Goal: Task Accomplishment & Management: Use online tool/utility

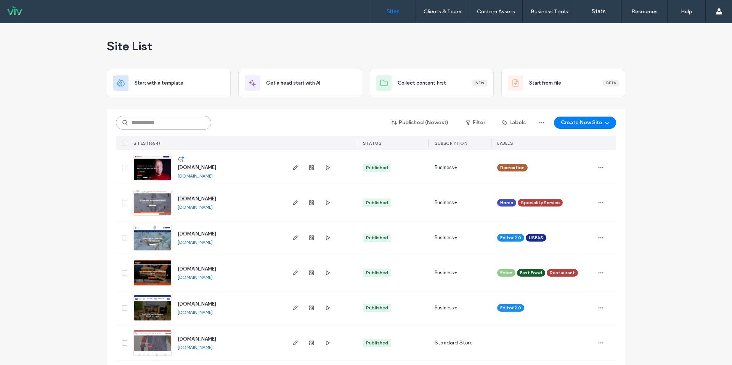
click at [170, 125] on input at bounding box center [163, 123] width 95 height 14
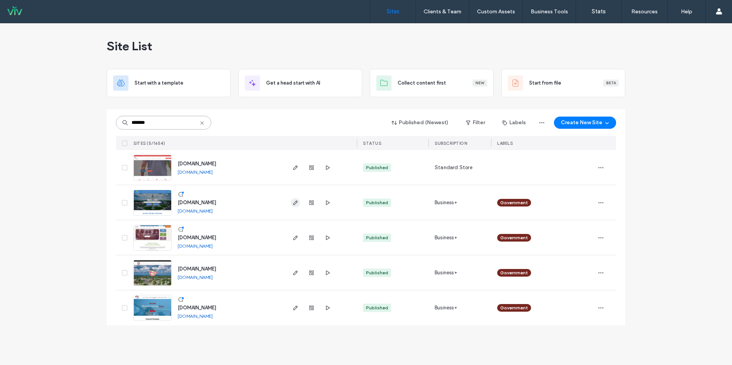
type input "*******"
click at [295, 201] on icon "button" at bounding box center [295, 203] width 6 height 6
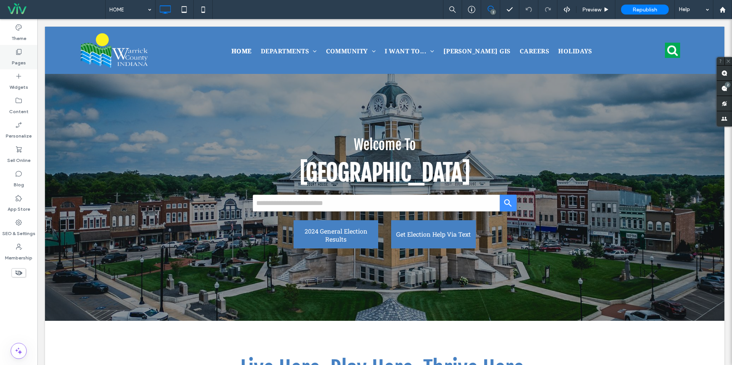
click at [26, 58] on div "Pages" at bounding box center [18, 57] width 37 height 24
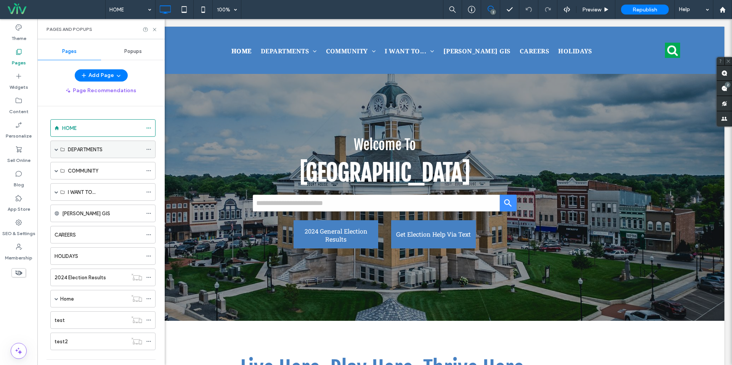
click at [56, 149] on span at bounding box center [56, 149] width 4 height 4
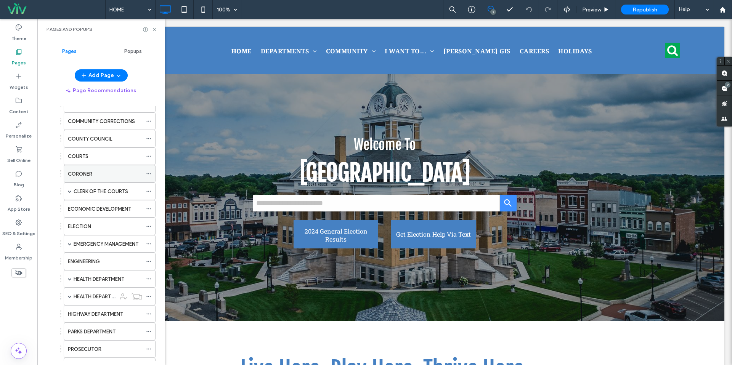
scroll to position [164, 0]
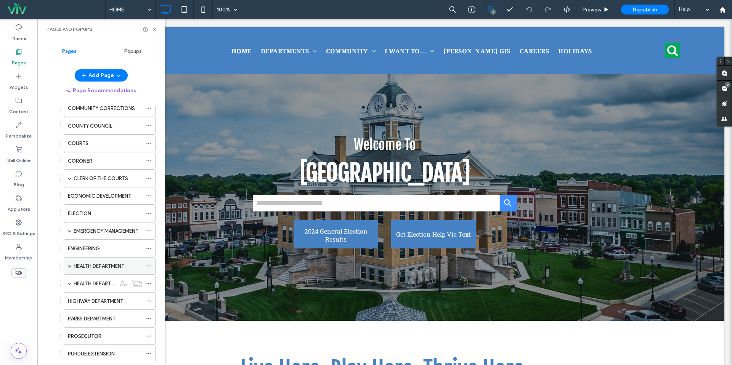
click at [95, 269] on label "HEALTH DEPARTMENT" at bounding box center [99, 266] width 51 height 13
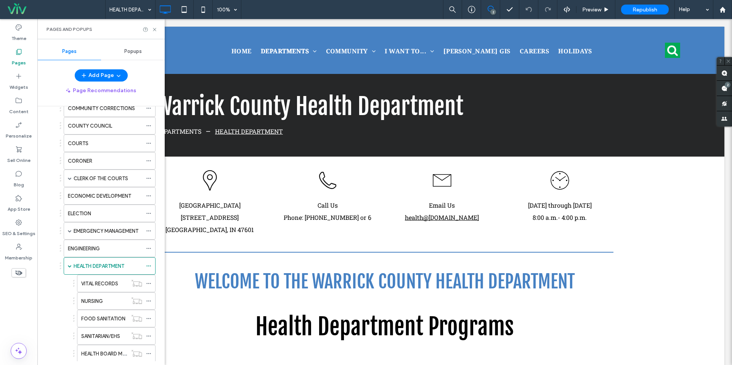
scroll to position [0, 0]
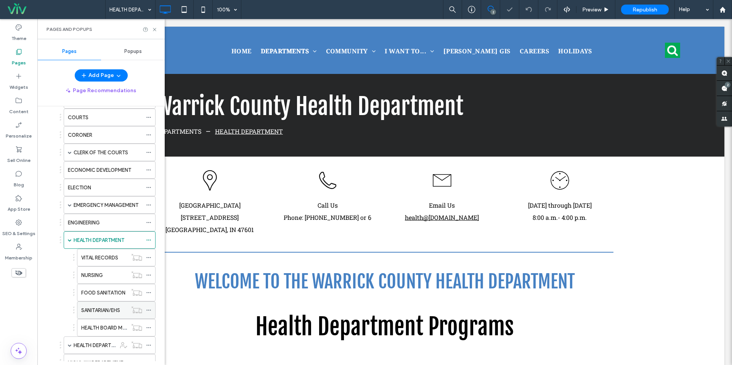
scroll to position [191, 0]
drag, startPoint x: 109, startPoint y: 295, endPoint x: 114, endPoint y: 294, distance: 5.9
click at [109, 295] on label "FOOD SANITATION" at bounding box center [103, 291] width 44 height 13
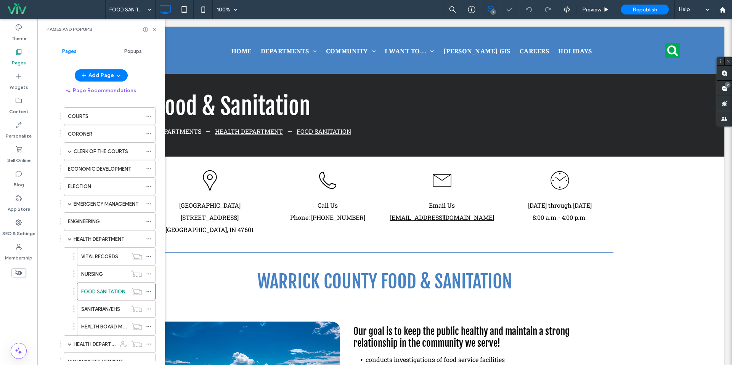
scroll to position [0, 0]
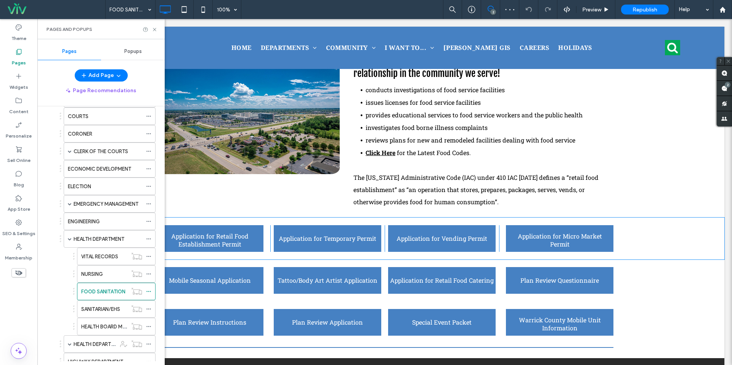
scroll to position [304, 0]
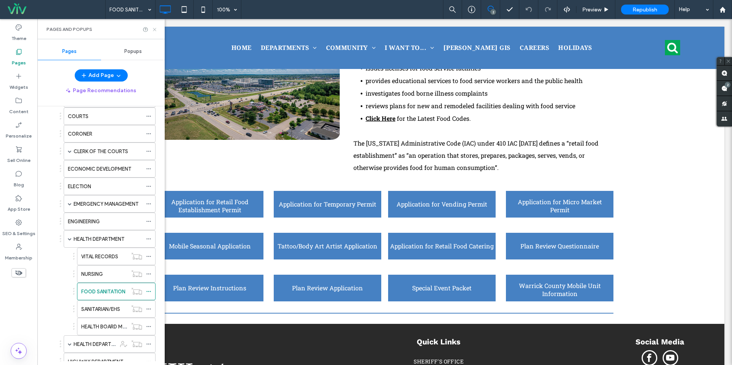
click at [153, 28] on icon at bounding box center [155, 30] width 6 height 6
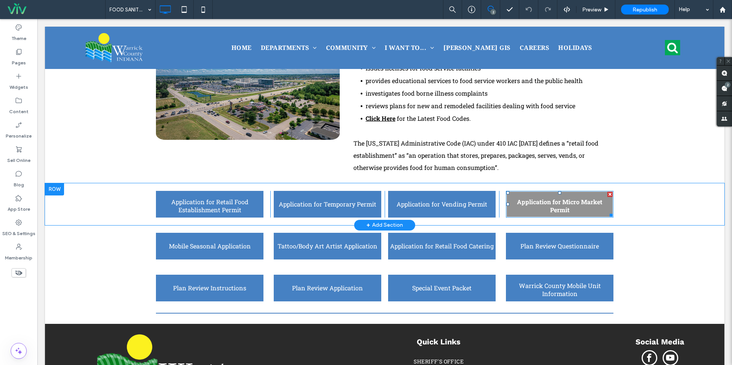
click at [523, 200] on span "Application for Micro Market Permit" at bounding box center [560, 206] width 104 height 28
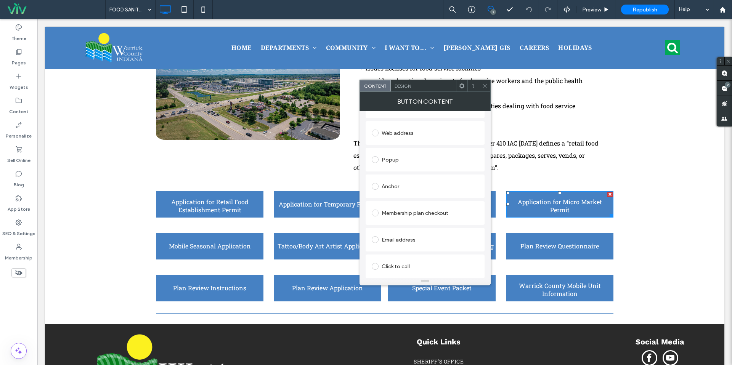
scroll to position [148, 0]
click at [482, 85] on icon at bounding box center [485, 86] width 6 height 6
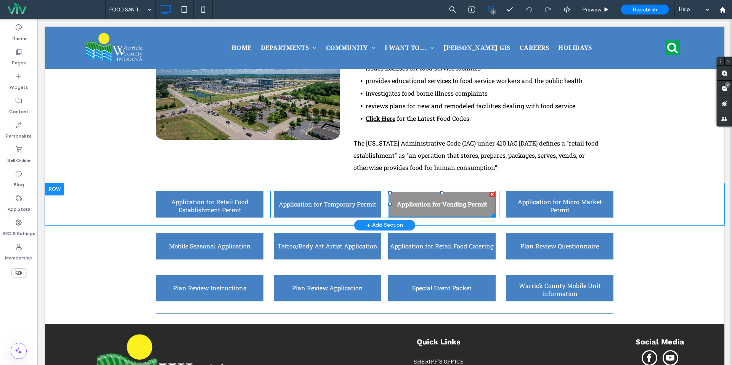
click at [435, 204] on span "Application for Vending Permit" at bounding box center [442, 204] width 90 height 20
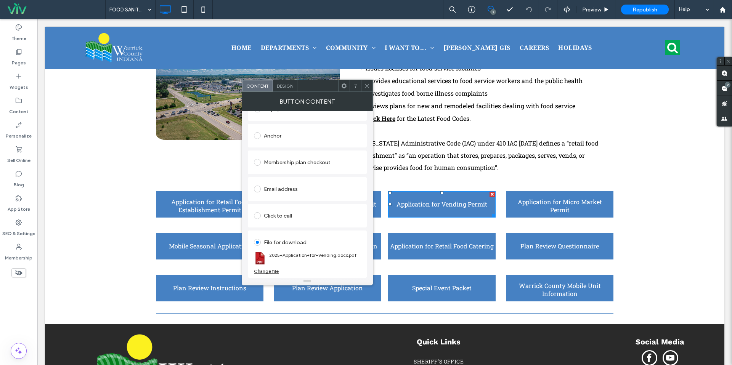
click at [368, 82] on span at bounding box center [367, 85] width 6 height 11
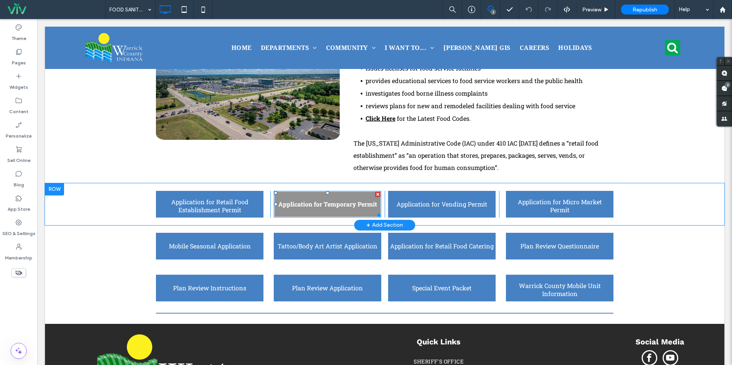
click at [346, 208] on span "Application for Temporary Permit" at bounding box center [327, 204] width 99 height 20
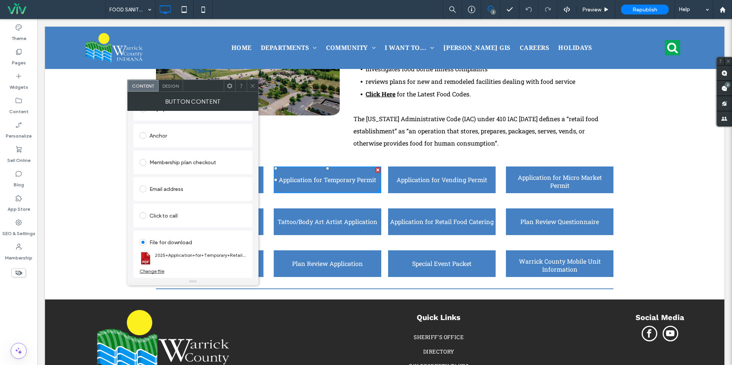
click at [253, 80] on span at bounding box center [253, 85] width 6 height 11
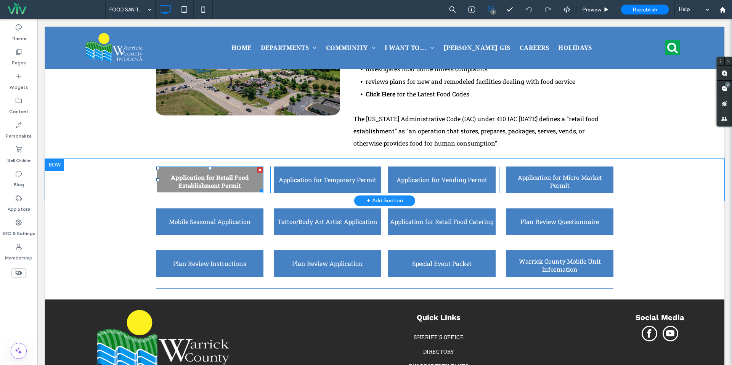
click at [211, 170] on span "Application for Retail Food Establishment Permit" at bounding box center [210, 181] width 104 height 28
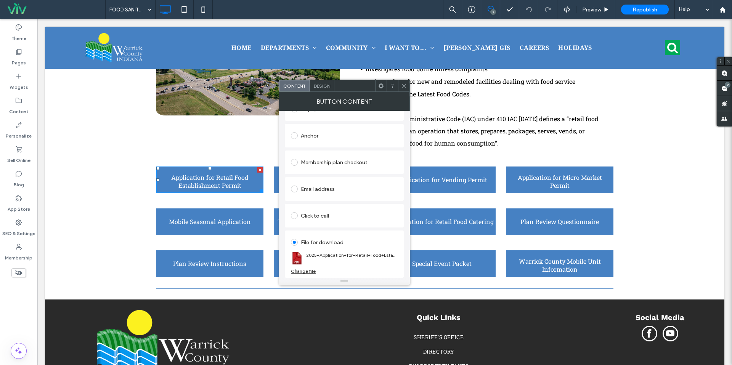
click at [404, 85] on icon at bounding box center [404, 86] width 6 height 6
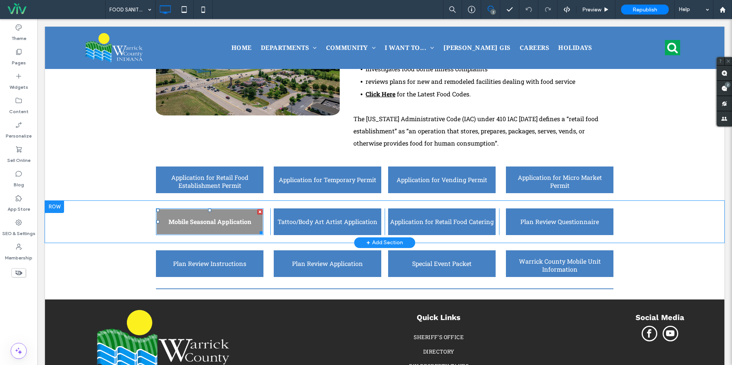
click at [228, 217] on span "Mobile Seasonal Application" at bounding box center [209, 222] width 83 height 20
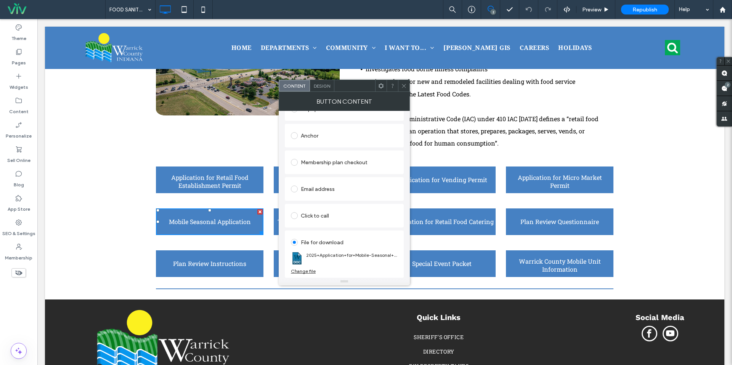
click at [407, 87] on div at bounding box center [403, 85] width 11 height 11
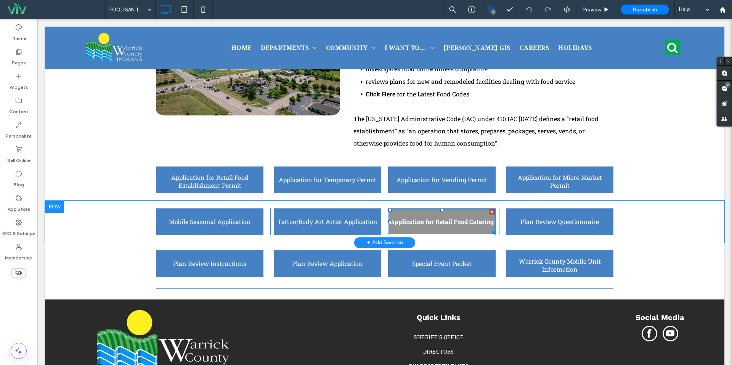
click at [465, 216] on span "Application for Retail Food Catering" at bounding box center [442, 222] width 104 height 20
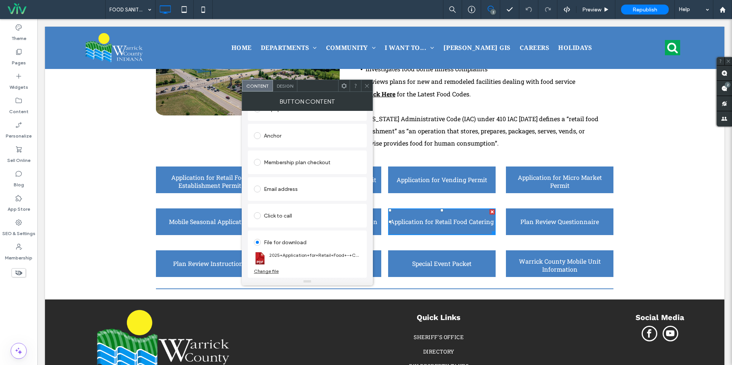
click at [371, 85] on div at bounding box center [366, 85] width 11 height 11
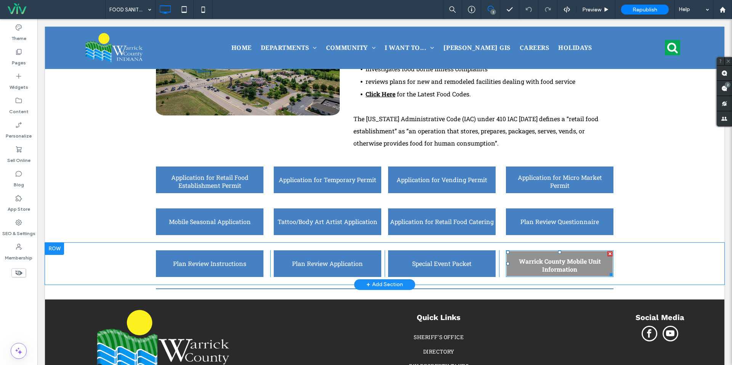
drag, startPoint x: 560, startPoint y: 258, endPoint x: 547, endPoint y: 264, distance: 14.2
click at [560, 258] on span "Warrick County Mobile Unit Information" at bounding box center [560, 265] width 104 height 28
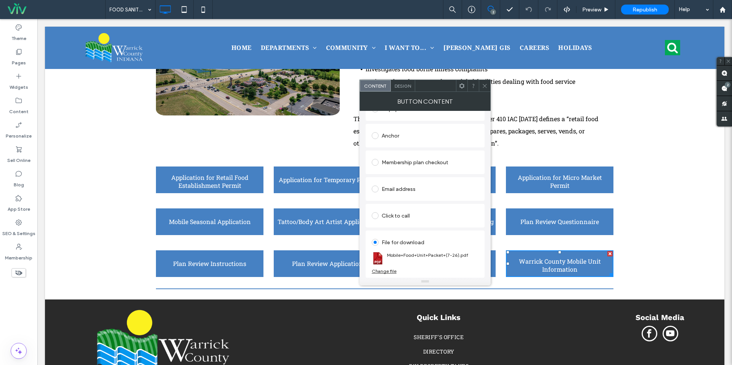
click at [391, 268] on section "Mobile+Food+Unit+Packet+(7-26).pdf" at bounding box center [425, 258] width 107 height 20
click at [389, 271] on div "Change file" at bounding box center [384, 271] width 25 height 6
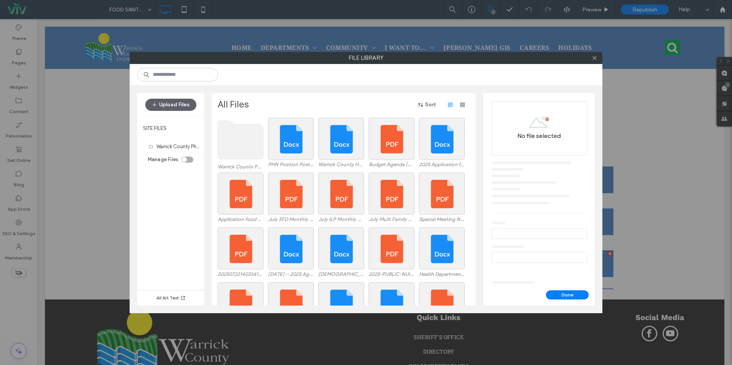
drag, startPoint x: 188, startPoint y: 104, endPoint x: 225, endPoint y: 101, distance: 37.9
click at [188, 104] on button "Upload Files" at bounding box center [170, 105] width 51 height 12
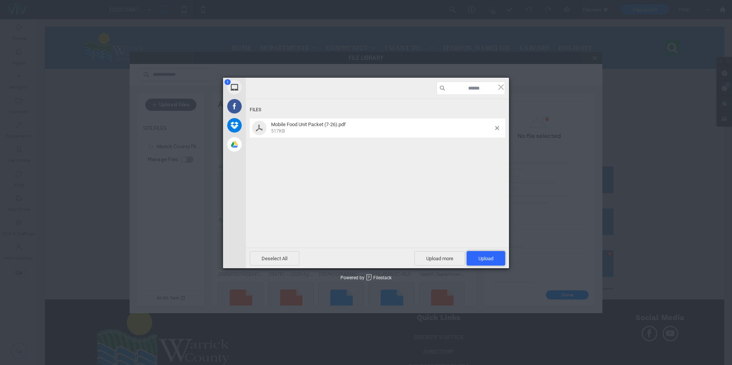
drag, startPoint x: 476, startPoint y: 258, endPoint x: 438, endPoint y: 234, distance: 44.8
click at [476, 258] on span "Upload 1" at bounding box center [485, 258] width 38 height 14
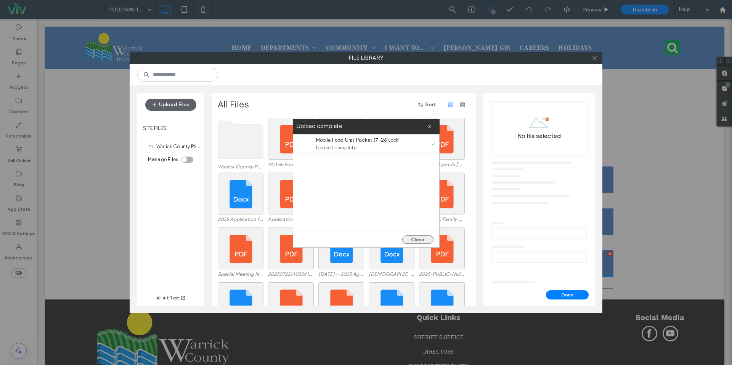
click at [422, 236] on button "Close" at bounding box center [417, 240] width 31 height 8
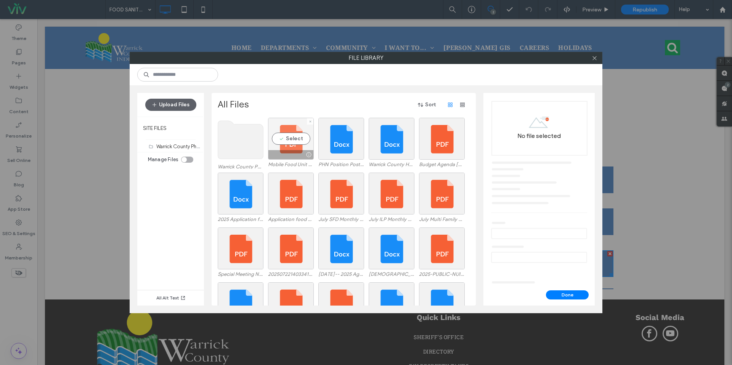
click at [293, 146] on div "Select" at bounding box center [291, 139] width 46 height 42
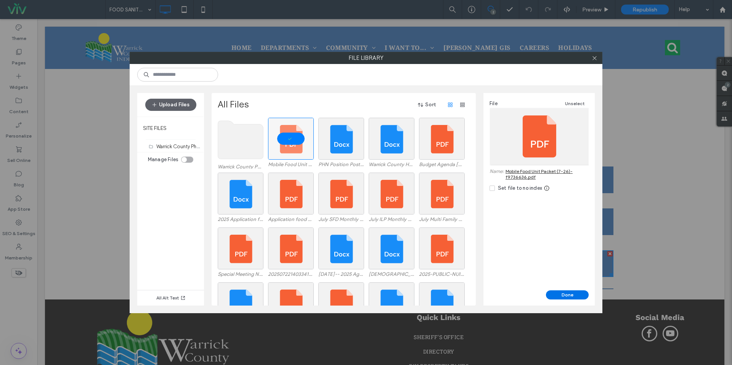
click at [566, 297] on button "Done" at bounding box center [567, 294] width 43 height 9
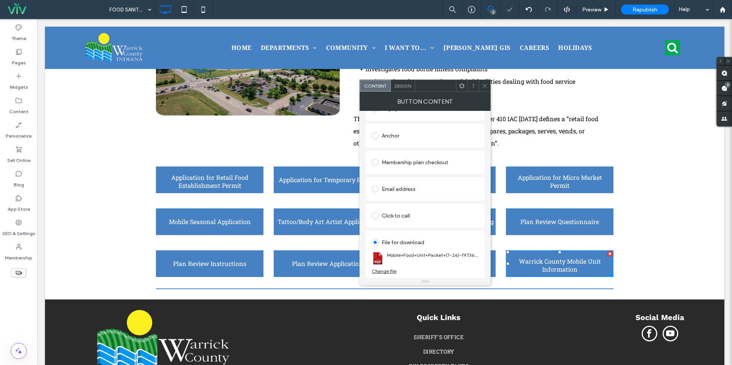
drag, startPoint x: 487, startPoint y: 88, endPoint x: 459, endPoint y: 68, distance: 33.6
click at [487, 88] on icon at bounding box center [485, 86] width 6 height 6
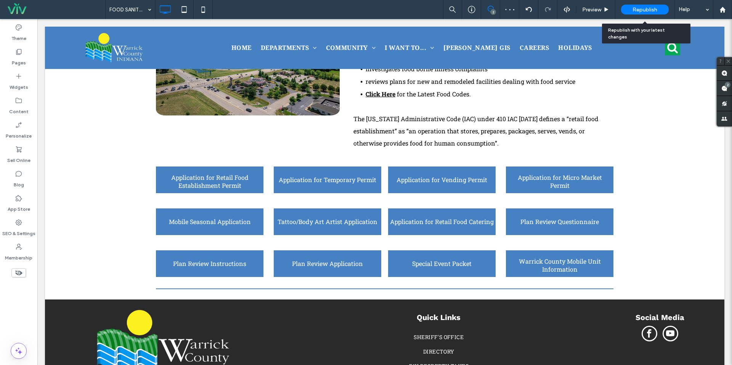
click at [652, 7] on span "Republish" at bounding box center [644, 9] width 25 height 6
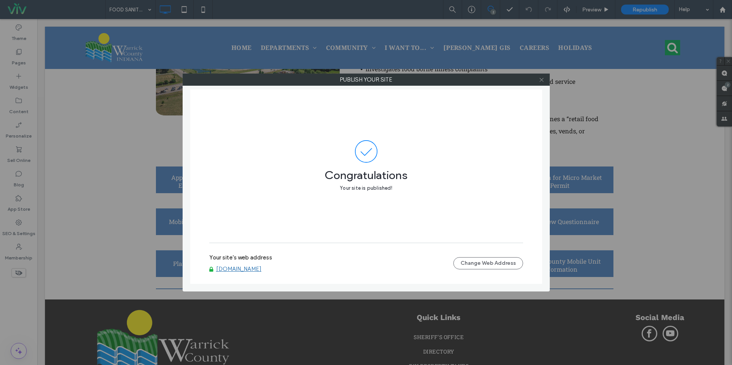
click at [543, 80] on icon at bounding box center [541, 80] width 6 height 6
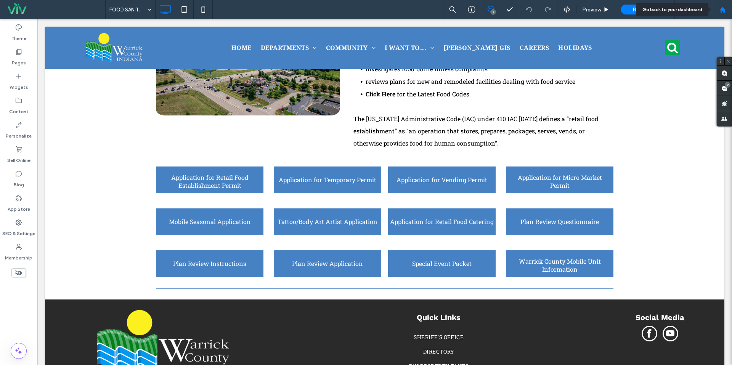
click at [731, 10] on div at bounding box center [722, 9] width 18 height 6
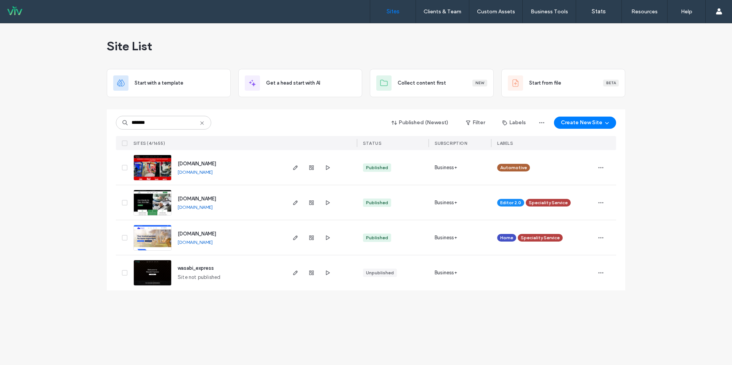
type input "*******"
click at [213, 206] on link "[DOMAIN_NAME]" at bounding box center [195, 207] width 35 height 6
click at [294, 208] on div at bounding box center [311, 202] width 41 height 35
click at [292, 204] on icon "button" at bounding box center [295, 203] width 6 height 6
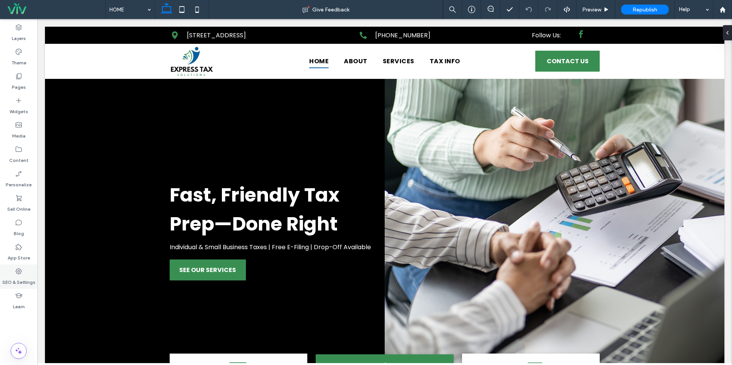
click at [23, 274] on div "SEO & Settings" at bounding box center [18, 276] width 37 height 24
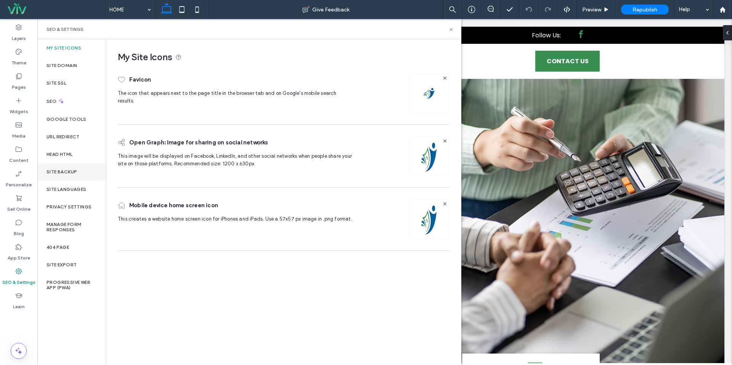
click at [54, 167] on div "Site Backup" at bounding box center [71, 172] width 69 height 18
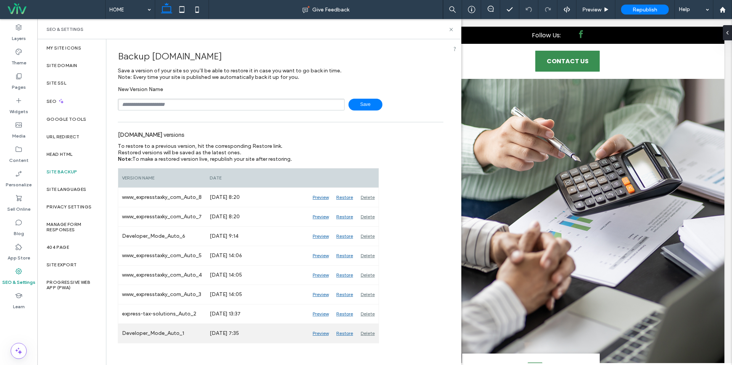
click at [324, 334] on div "Preview" at bounding box center [321, 333] width 24 height 19
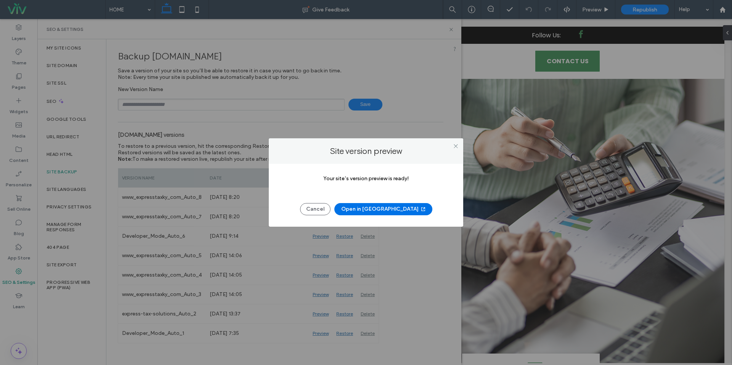
click at [375, 209] on button "Open in New Tab" at bounding box center [383, 209] width 98 height 12
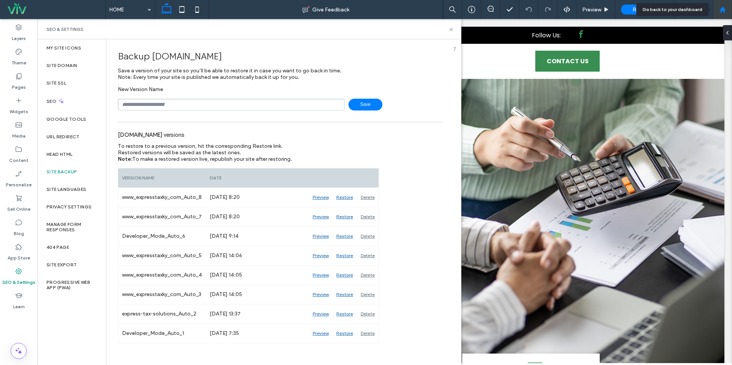
click at [713, 16] on div at bounding box center [722, 9] width 19 height 19
